Goal: Information Seeking & Learning: Understand process/instructions

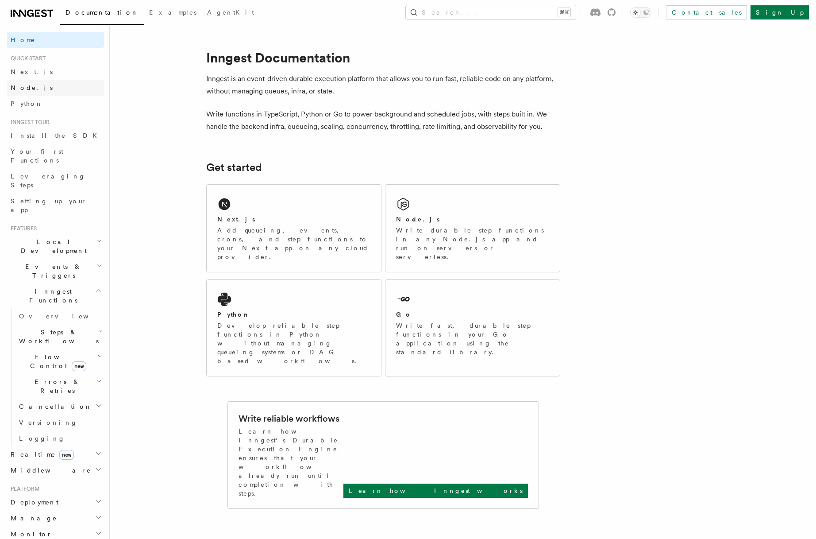
click at [42, 85] on link "Node.js" at bounding box center [55, 88] width 97 height 16
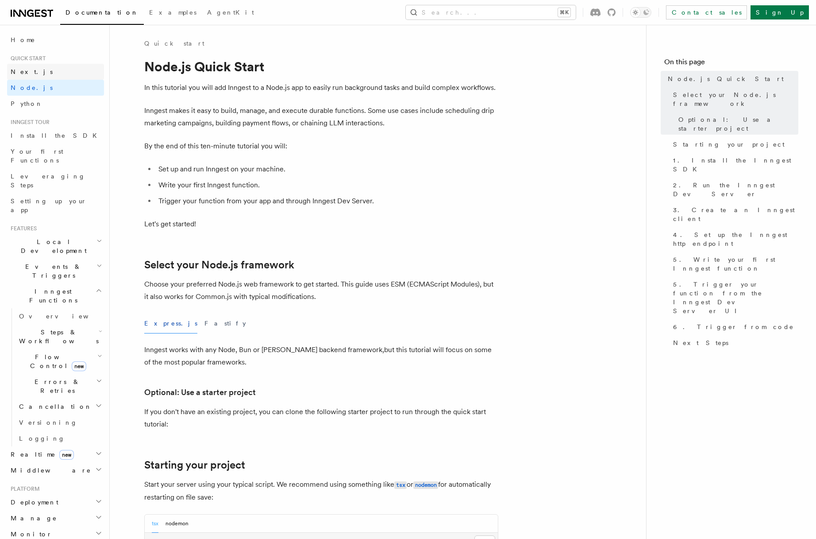
click at [31, 77] on link "Next.js" at bounding box center [55, 72] width 97 height 16
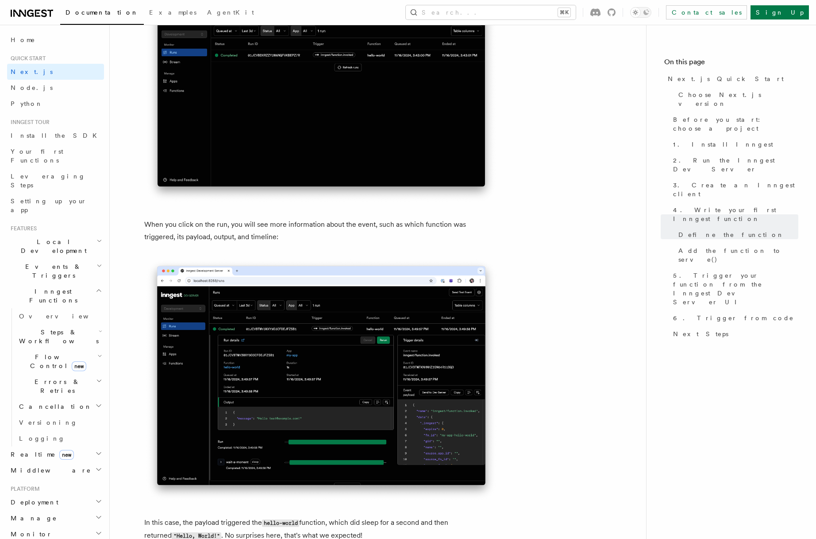
scroll to position [2912, 0]
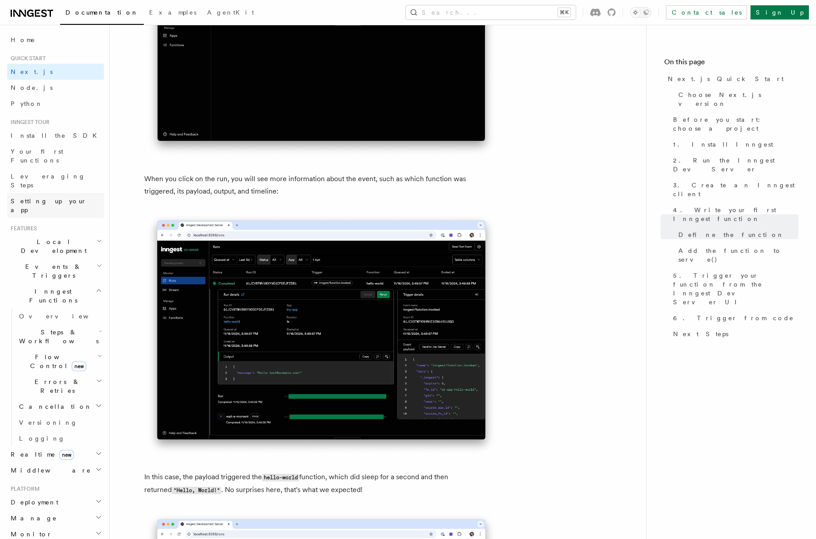
click at [52, 197] on span "Setting up your app" at bounding box center [49, 205] width 76 height 16
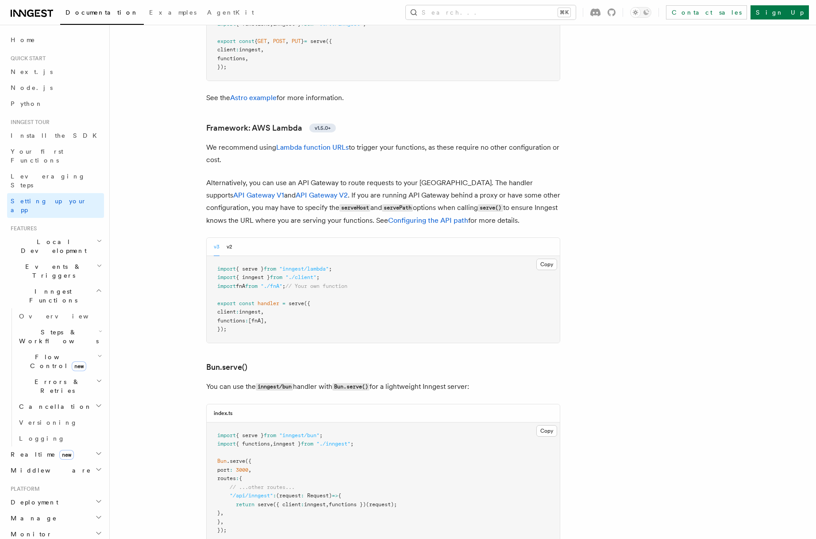
scroll to position [710, 0]
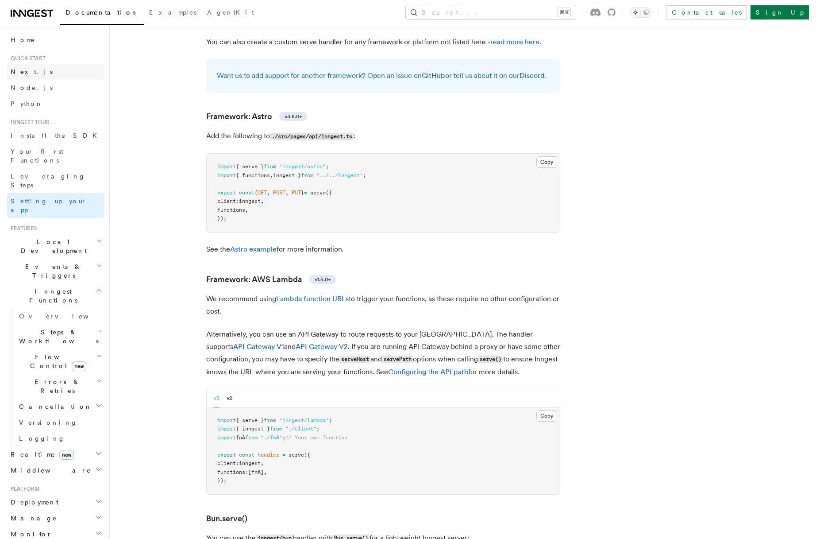
click at [20, 69] on span "Next.js" at bounding box center [32, 71] width 42 height 7
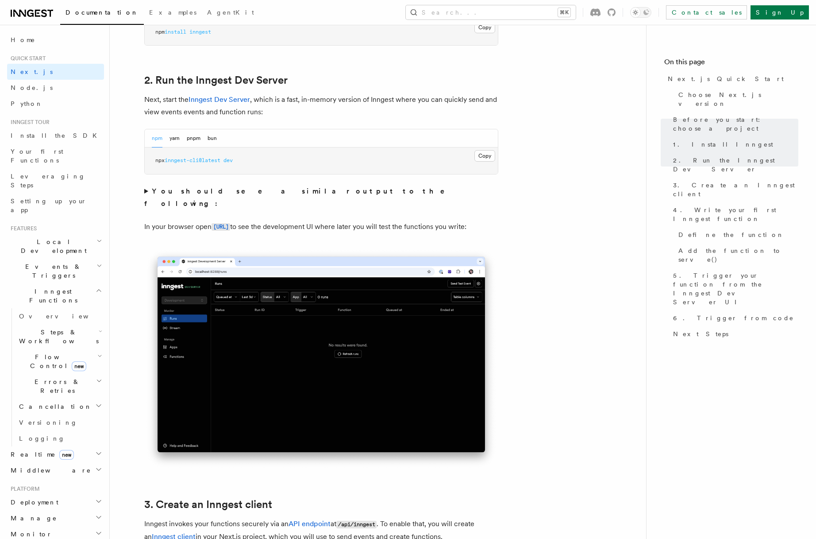
scroll to position [588, 0]
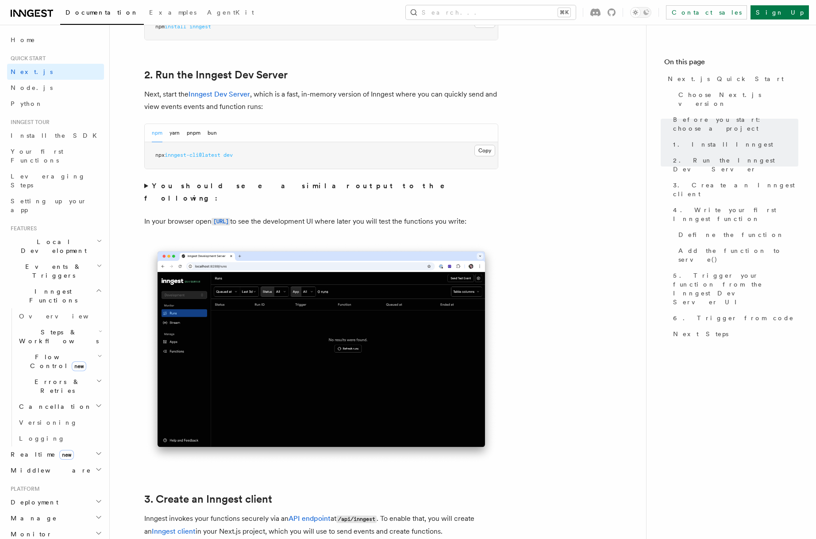
click at [146, 183] on summary "You should see a similar output to the following:" at bounding box center [321, 192] width 354 height 25
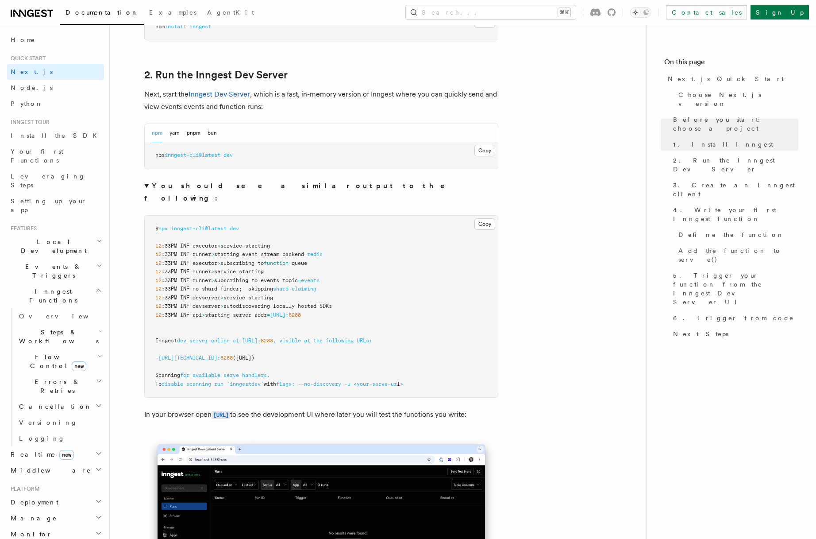
click at [146, 185] on summary "You should see a similar output to the following:" at bounding box center [321, 192] width 354 height 25
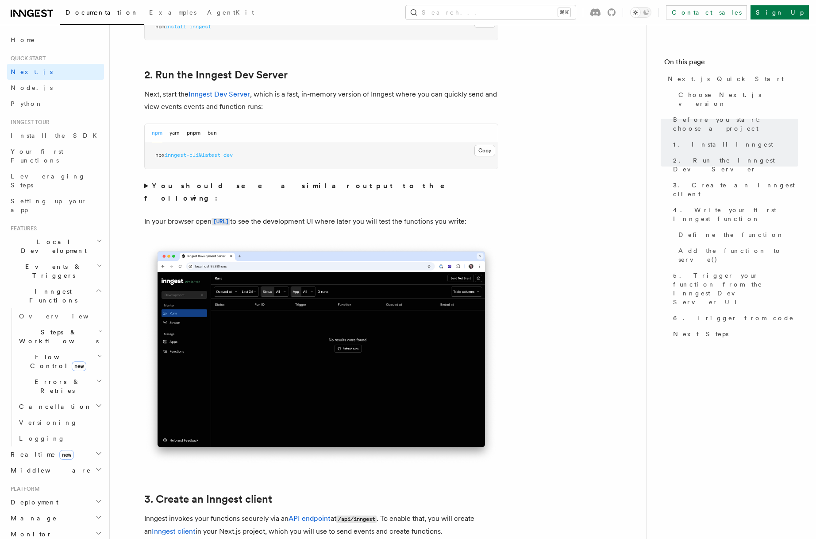
click at [146, 185] on summary "You should see a similar output to the following:" at bounding box center [321, 192] width 354 height 25
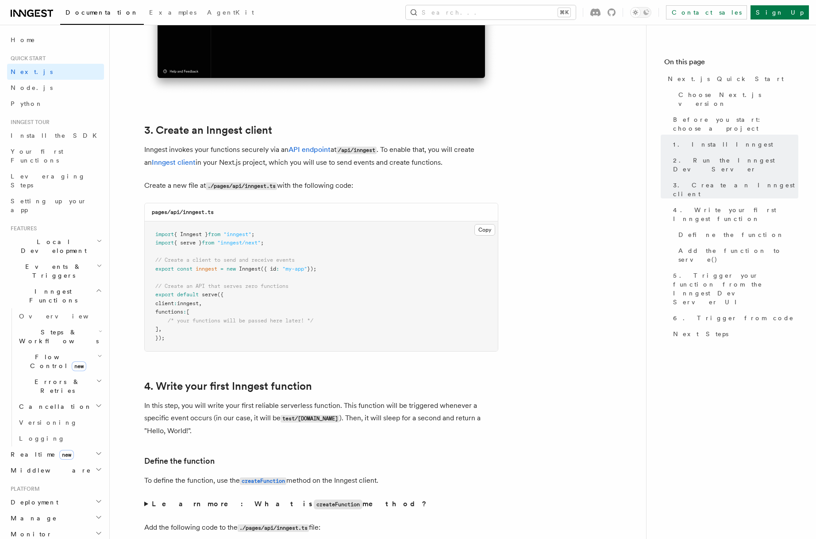
scroll to position [1190, 0]
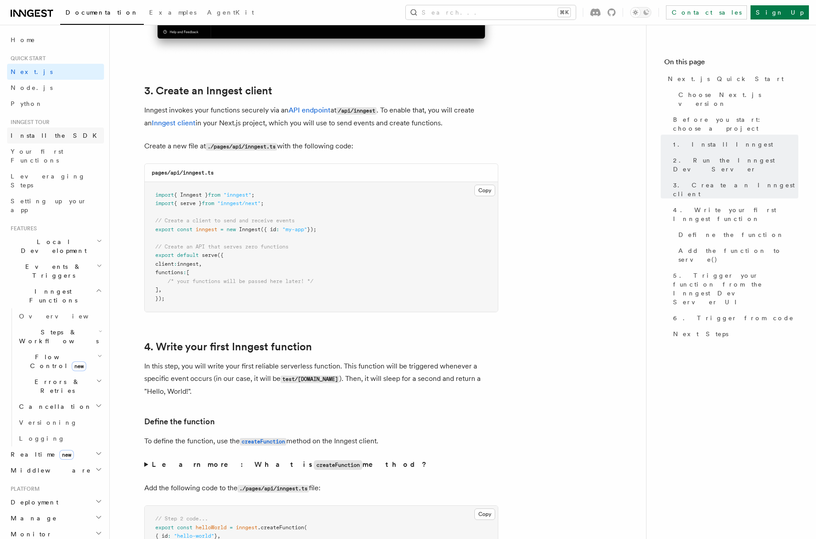
click at [42, 135] on span "Install the SDK" at bounding box center [57, 135] width 92 height 7
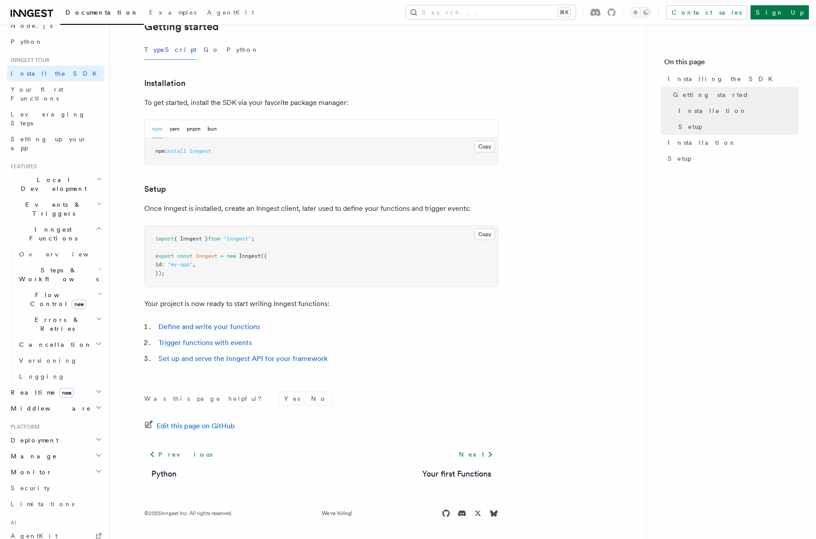
scroll to position [101, 0]
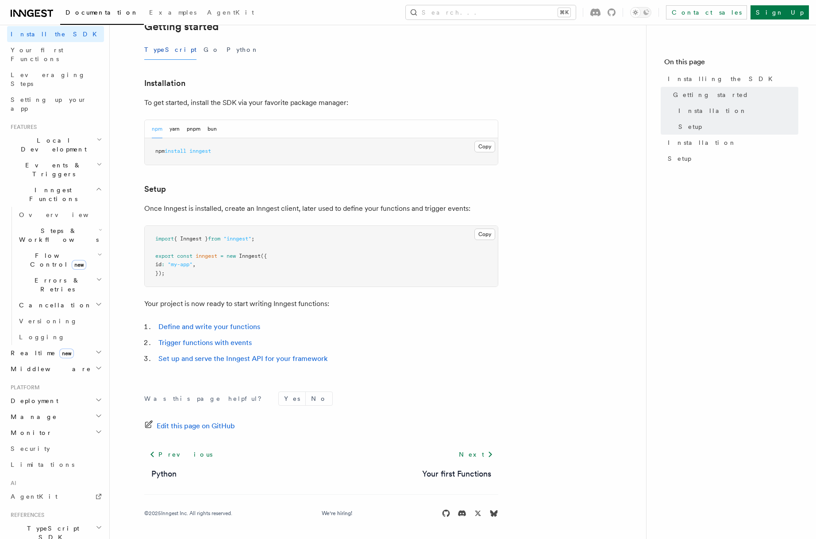
click at [47, 393] on h2 "Deployment" at bounding box center [55, 401] width 97 height 16
click at [60, 408] on link "Overview" at bounding box center [59, 416] width 89 height 16
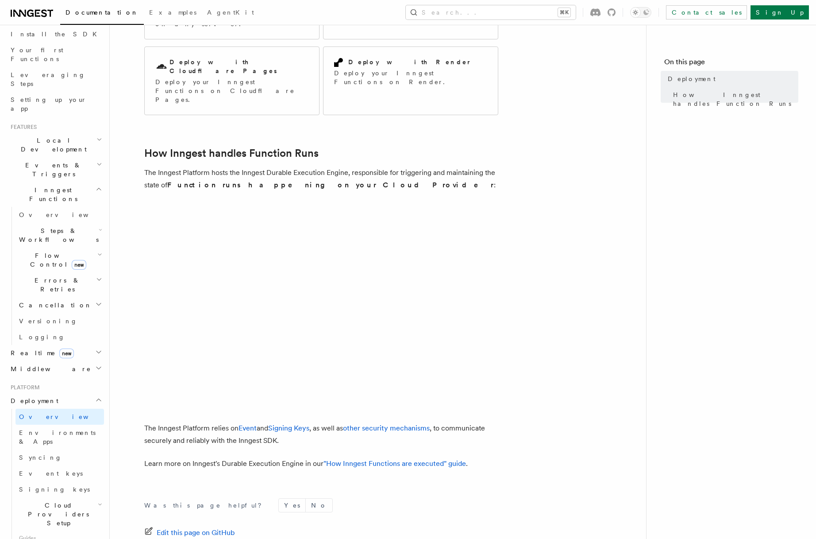
scroll to position [216, 0]
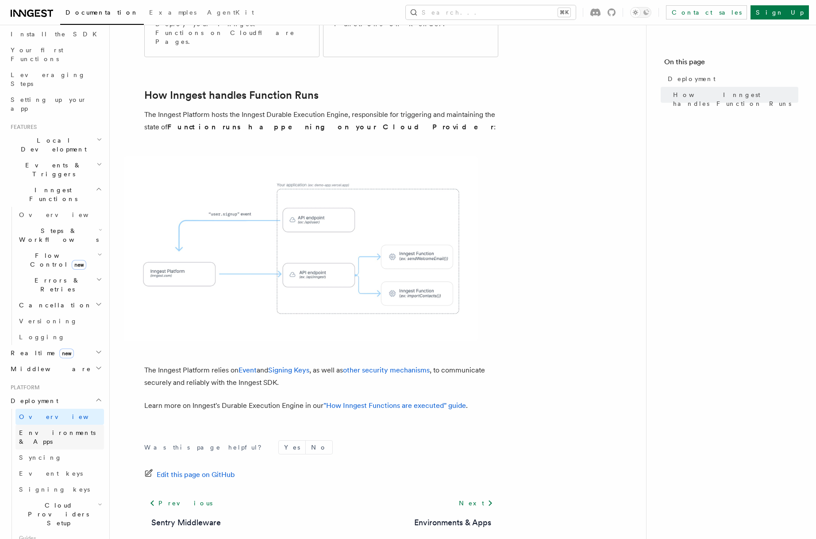
click at [75, 429] on span "Environments & Apps" at bounding box center [57, 437] width 77 height 16
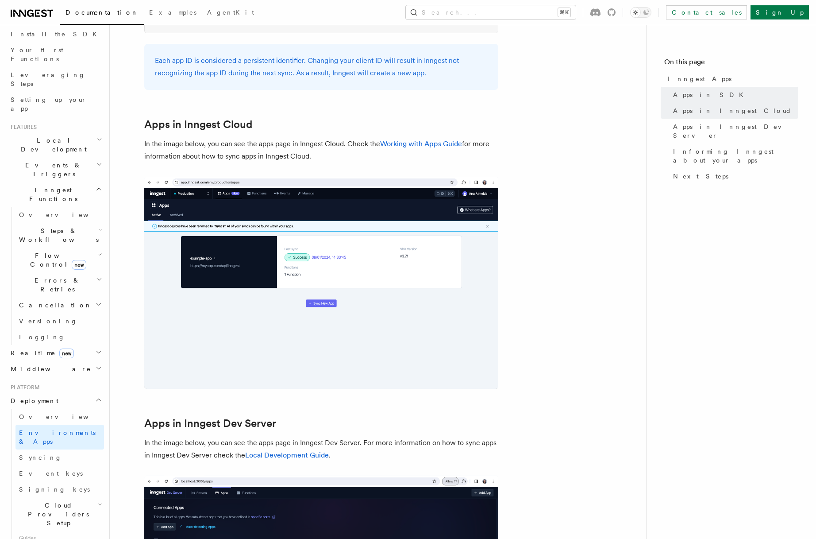
scroll to position [746, 0]
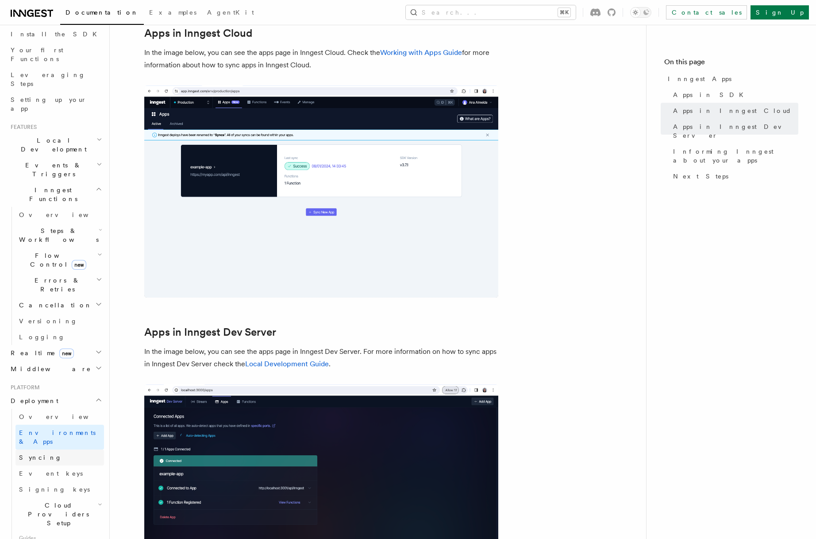
click at [53, 449] on link "Syncing" at bounding box center [59, 457] width 89 height 16
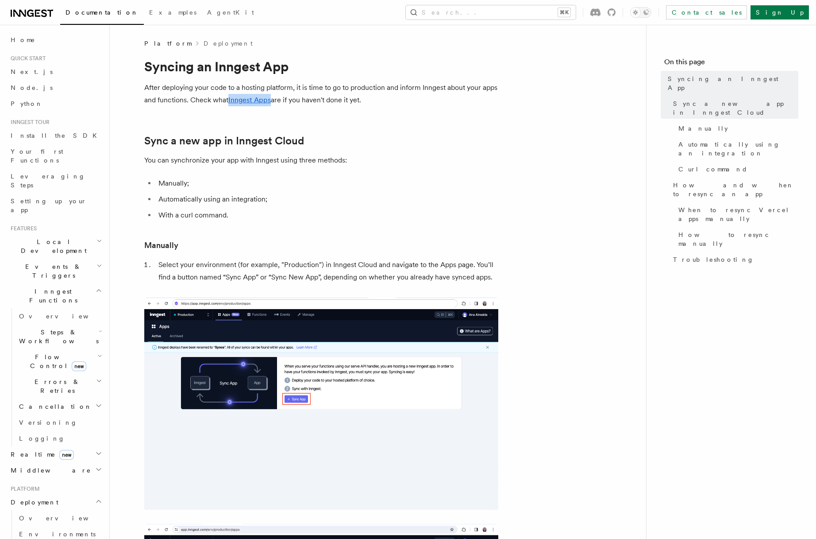
click at [38, 237] on span "Local Development" at bounding box center [51, 246] width 89 height 18
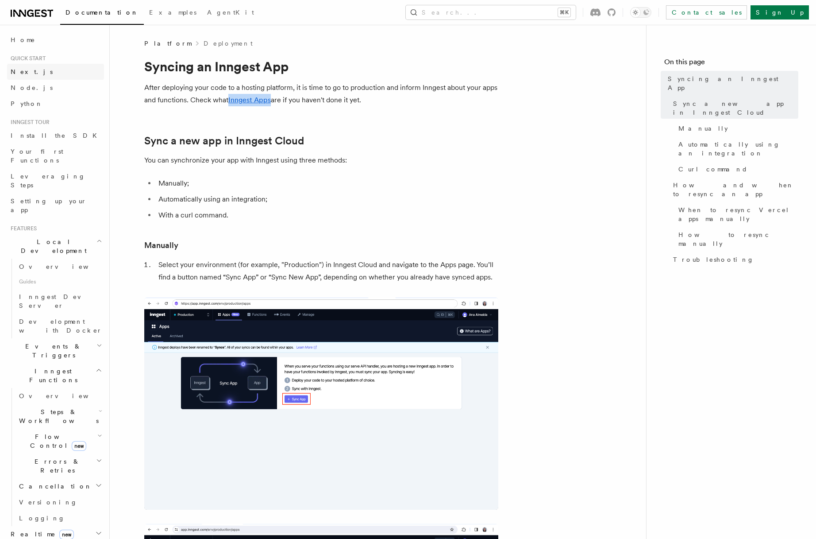
click at [36, 70] on link "Next.js" at bounding box center [55, 72] width 97 height 16
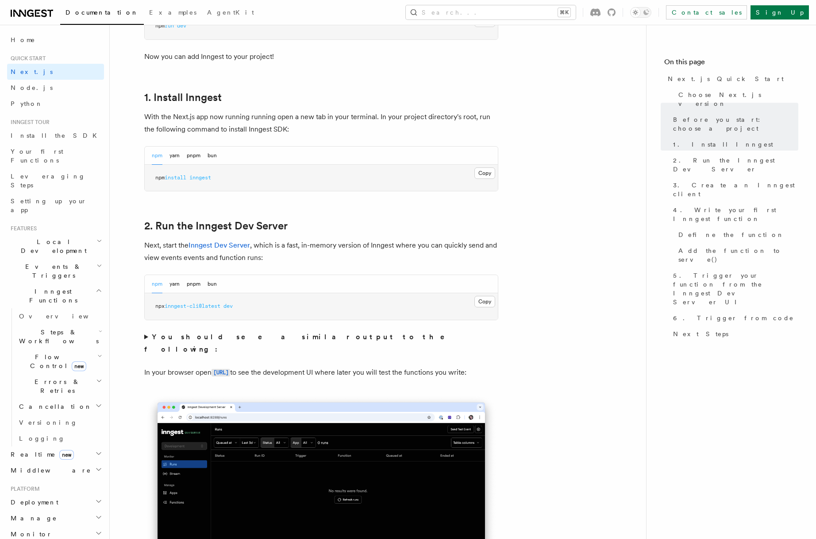
scroll to position [528, 0]
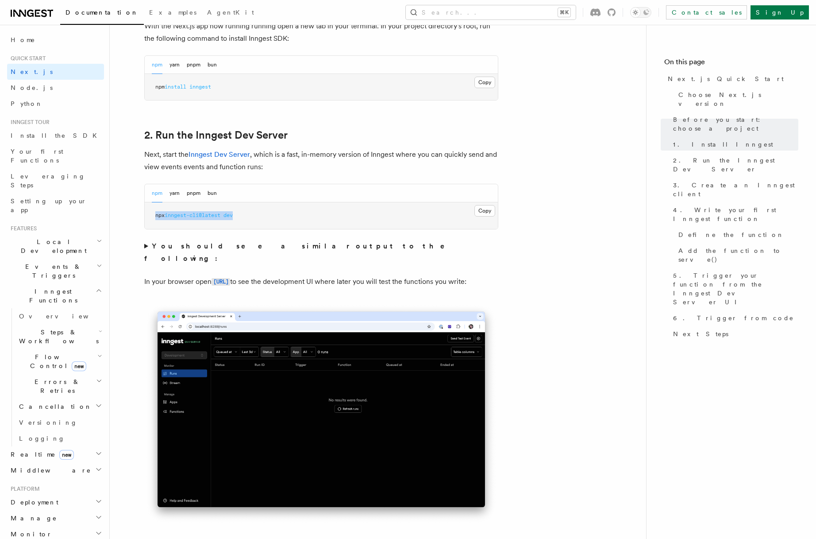
drag, startPoint x: 250, startPoint y: 216, endPoint x: 154, endPoint y: 212, distance: 96.1
click at [154, 212] on pre "npx inngest-cli@latest dev" at bounding box center [321, 215] width 353 height 27
copy span "npx inngest-cli@latest dev"
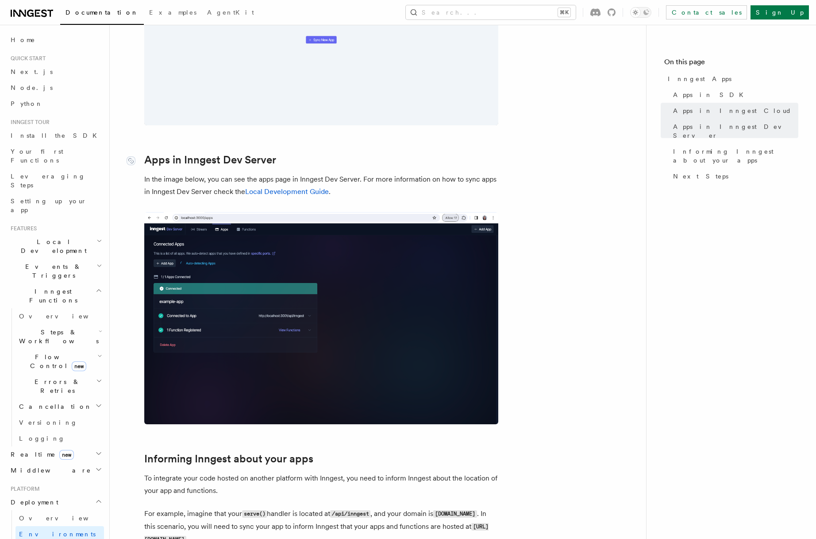
scroll to position [924, 0]
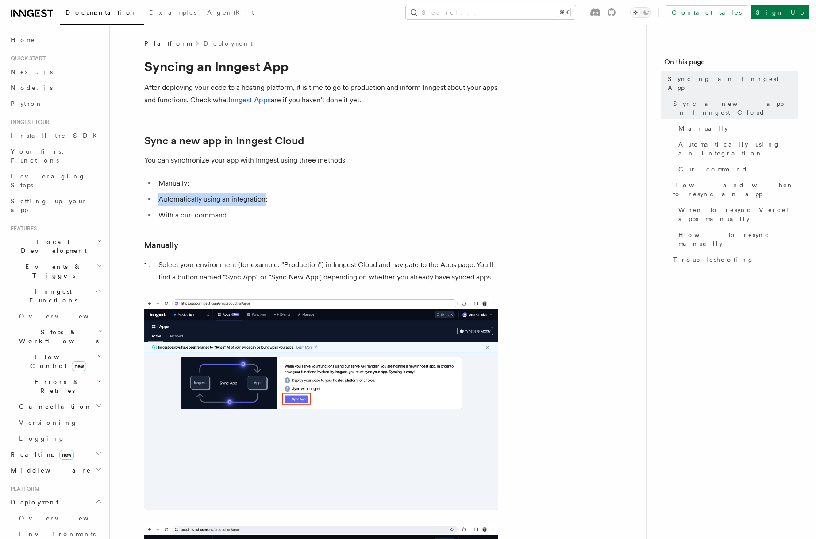
drag, startPoint x: 159, startPoint y: 198, endPoint x: 264, endPoint y: 200, distance: 105.3
click at [264, 200] on li "Automatically using an integration;" at bounding box center [327, 199] width 343 height 12
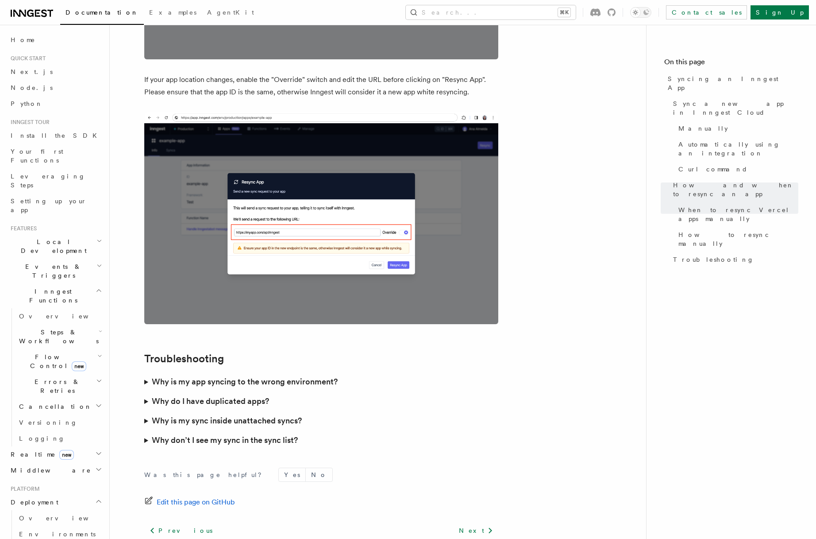
scroll to position [2400, 0]
